Goal: Book appointment/travel/reservation

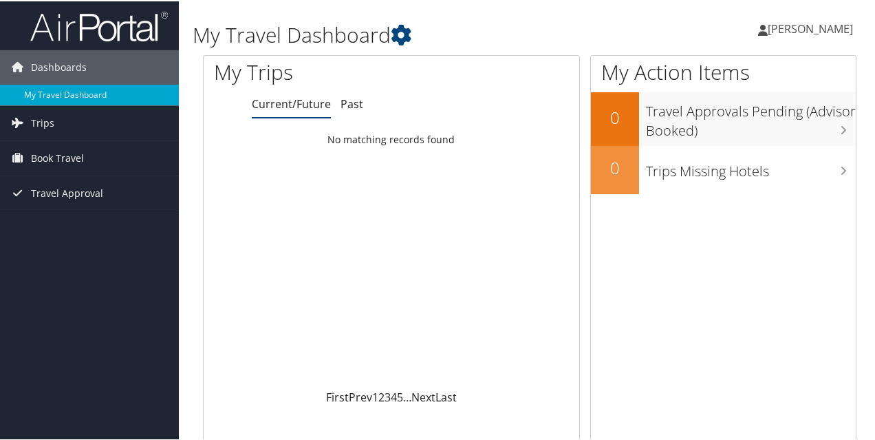
click at [72, 125] on link "Trips" at bounding box center [89, 122] width 179 height 34
click at [88, 219] on link "Book Travel" at bounding box center [89, 219] width 179 height 34
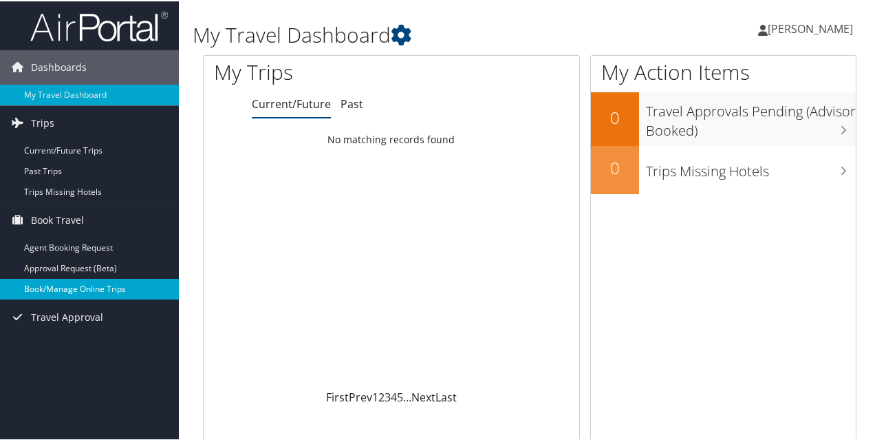
click at [69, 288] on link "Book/Manage Online Trips" at bounding box center [89, 287] width 179 height 21
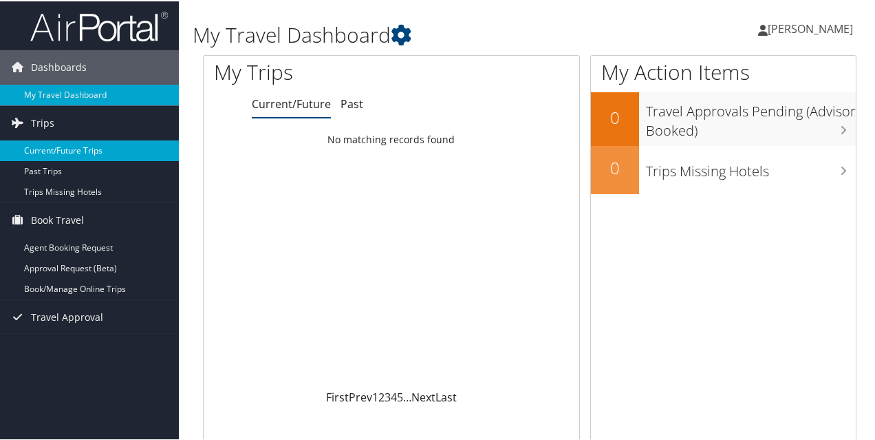
click at [47, 155] on link "Current/Future Trips" at bounding box center [89, 149] width 179 height 21
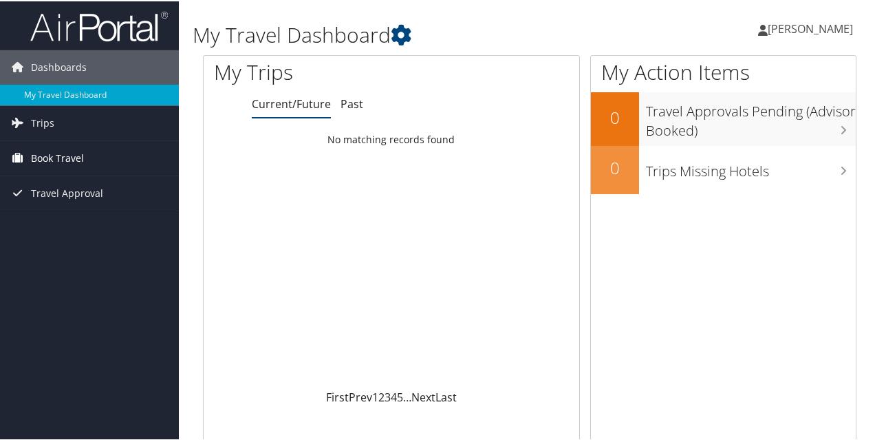
click at [85, 154] on link "Book Travel" at bounding box center [89, 157] width 179 height 34
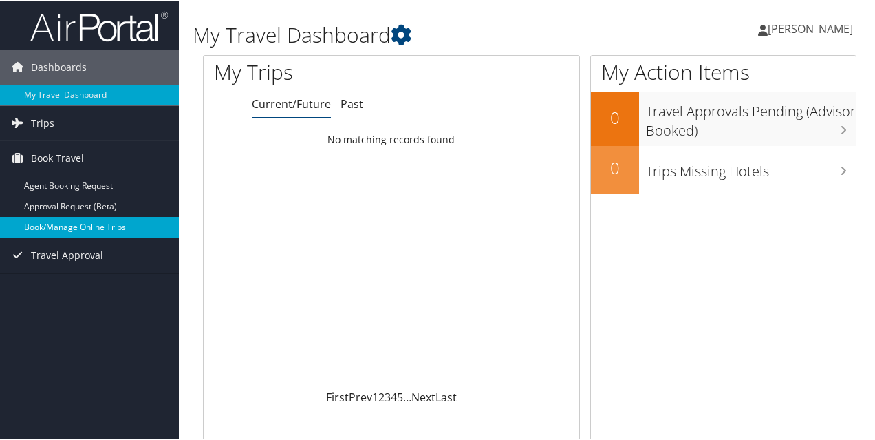
click at [95, 226] on link "Book/Manage Online Trips" at bounding box center [89, 225] width 179 height 21
